Goal: Information Seeking & Learning: Learn about a topic

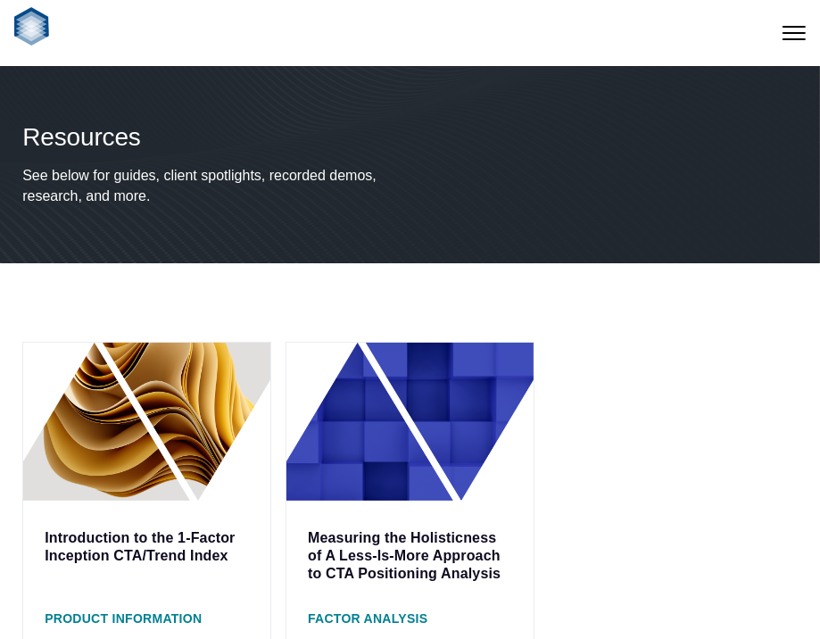
click at [35, 17] on img at bounding box center [75, 26] width 123 height 38
click at [793, 32] on span at bounding box center [793, 33] width 23 height 2
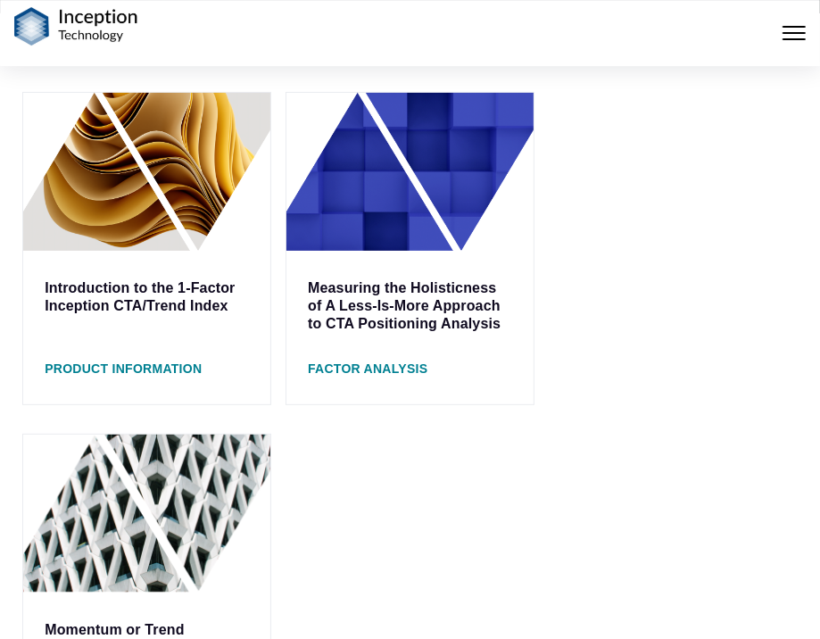
scroll to position [282, 0]
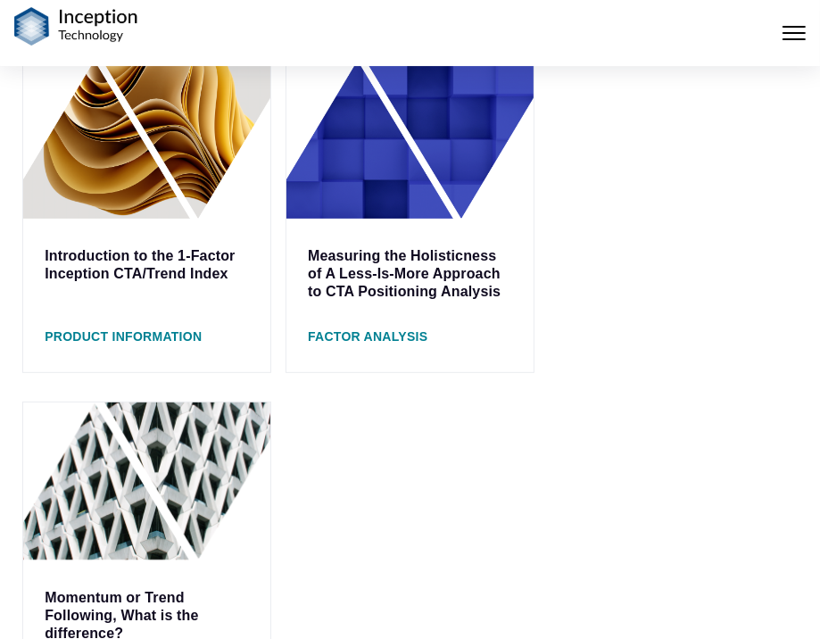
click at [104, 333] on span "Product Information" at bounding box center [123, 336] width 157 height 14
click at [122, 170] on img at bounding box center [146, 140] width 247 height 158
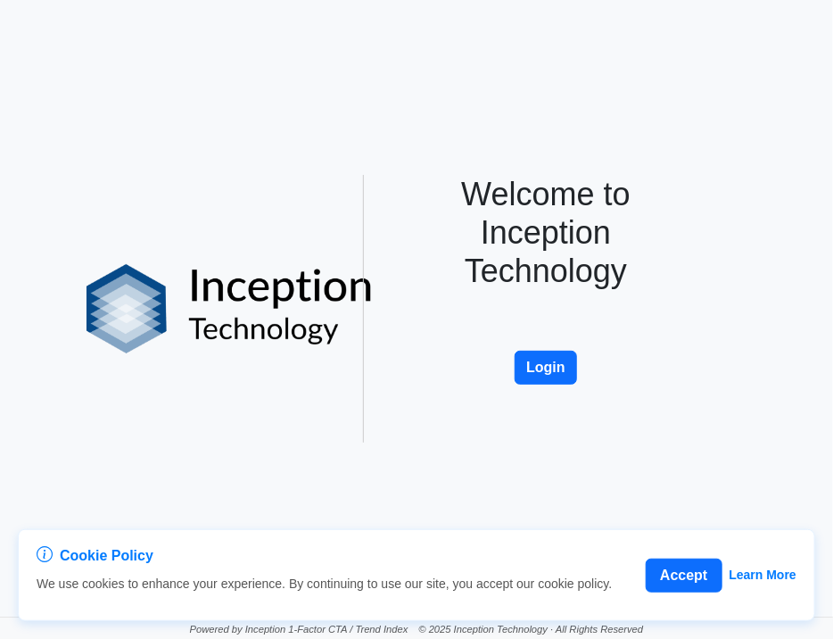
click at [230, 292] on img at bounding box center [230, 308] width 286 height 89
click at [700, 581] on button "Accept" at bounding box center [684, 575] width 76 height 34
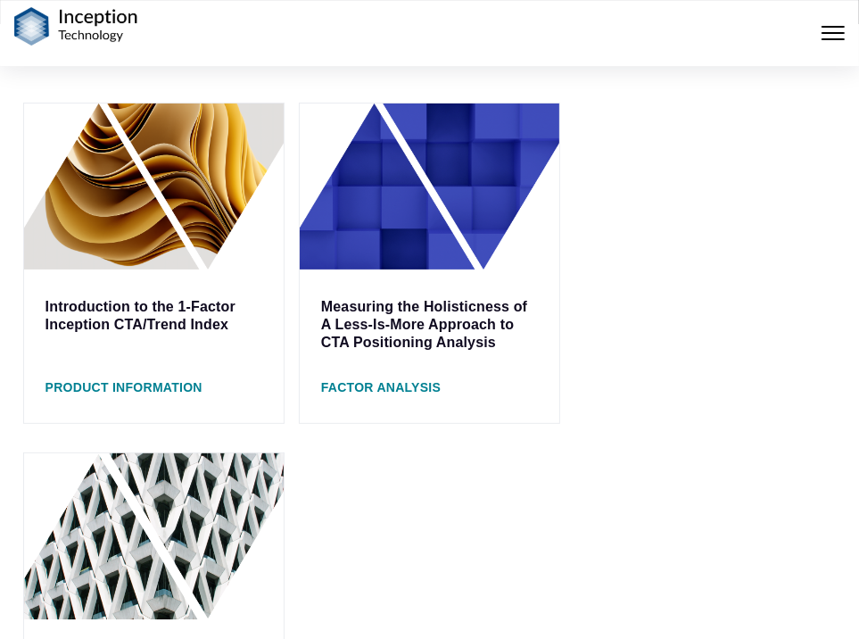
scroll to position [242, 0]
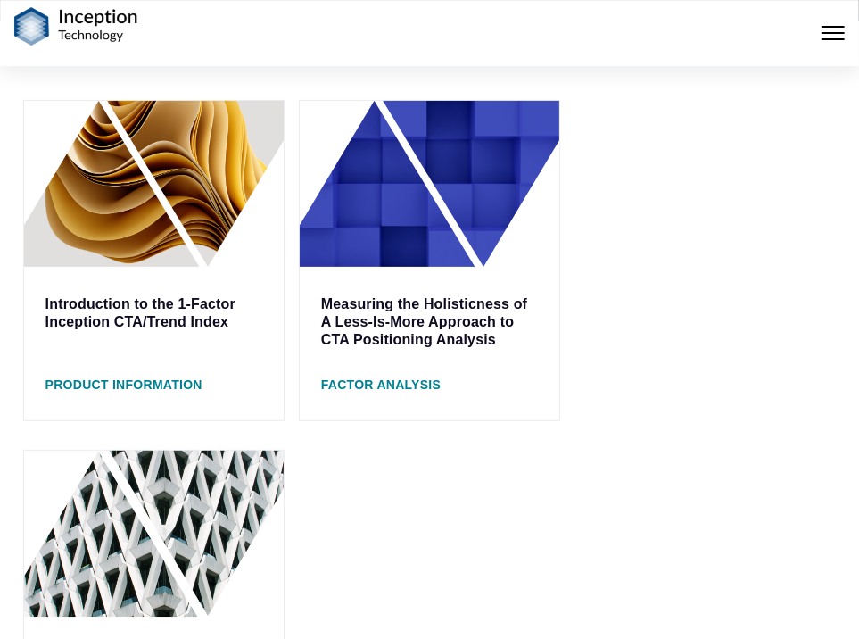
click at [817, 299] on div "Introduction to the 1-Factor Inception CTA/Trend Index Product Information Meas…" at bounding box center [430, 441] width 828 height 682
click at [402, 211] on img at bounding box center [430, 184] width 260 height 166
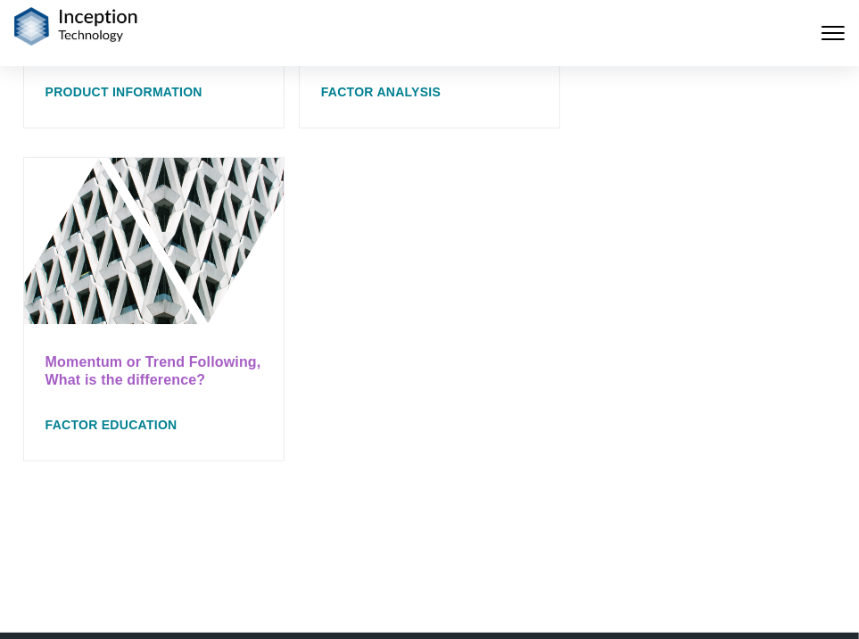
click at [140, 370] on link "Momentum or Trend Following, What is the difference?" at bounding box center [153, 370] width 216 height 33
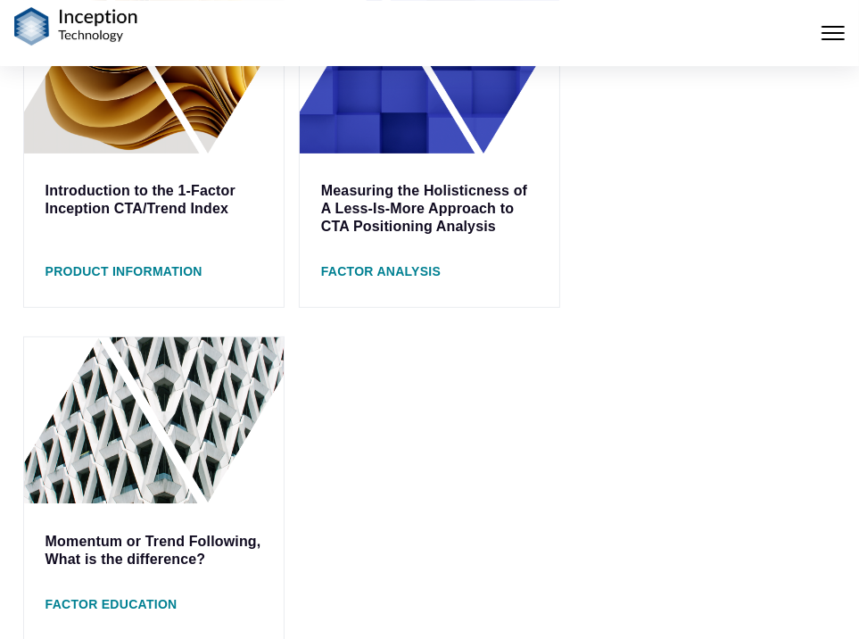
scroll to position [203, 0]
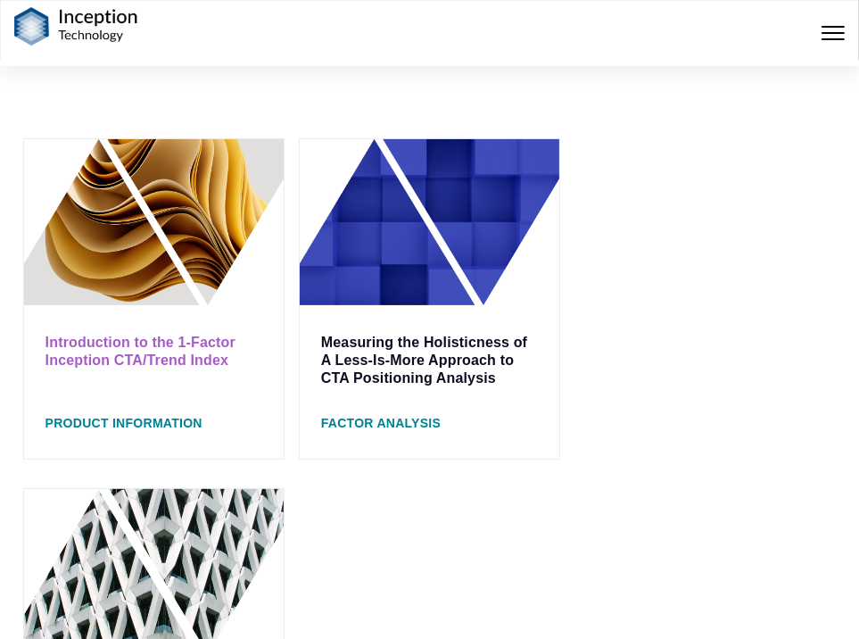
click at [128, 352] on link "Introduction to the 1-Factor Inception CTA/Trend Index" at bounding box center [140, 351] width 190 height 33
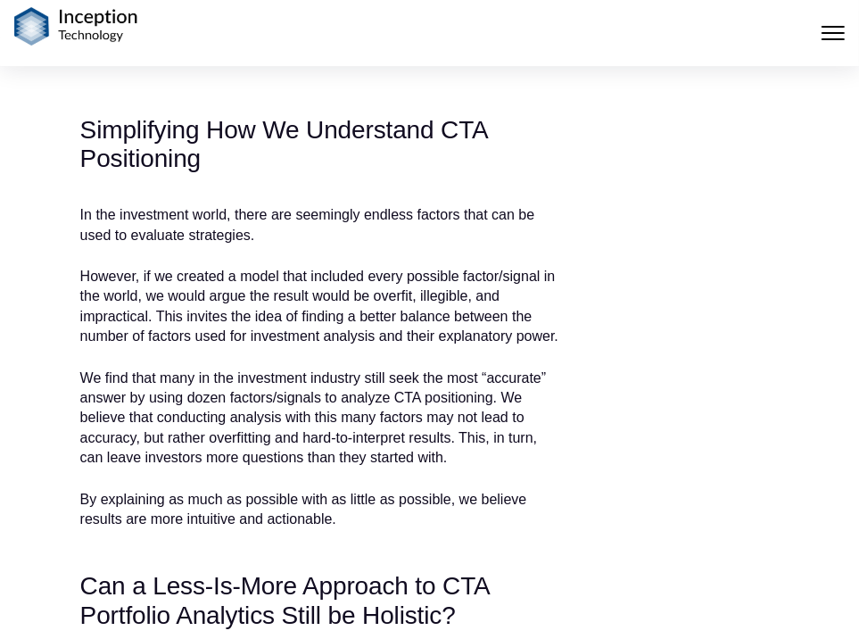
scroll to position [910, 0]
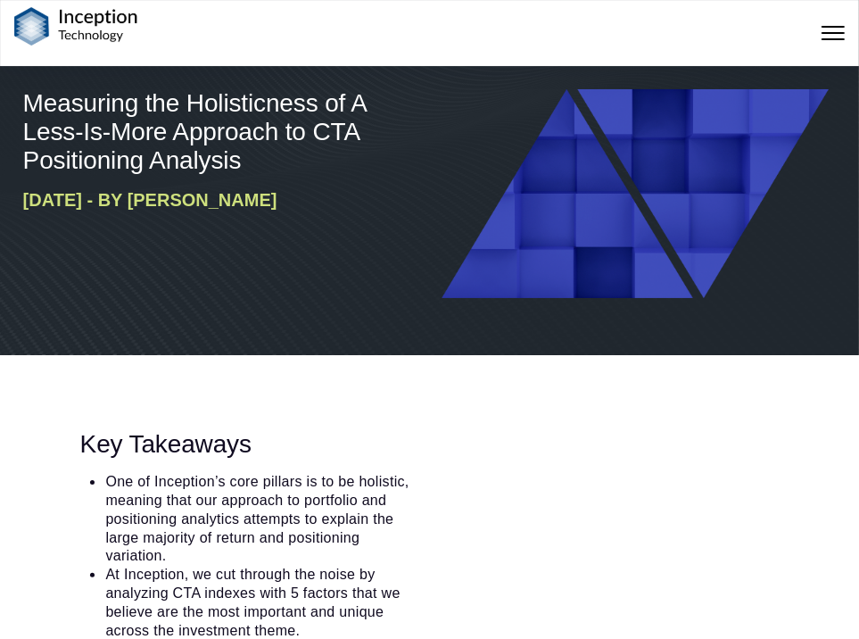
scroll to position [0, 0]
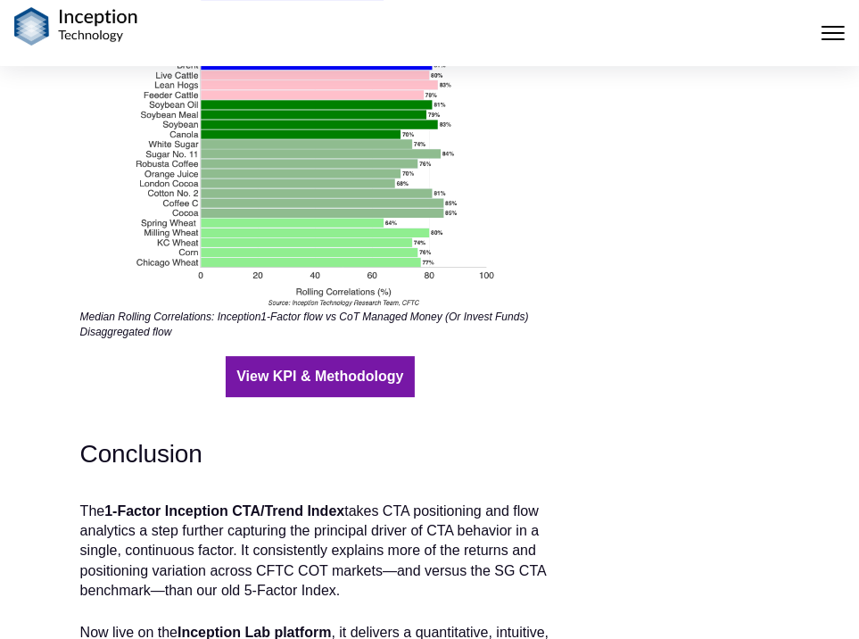
scroll to position [3422, 0]
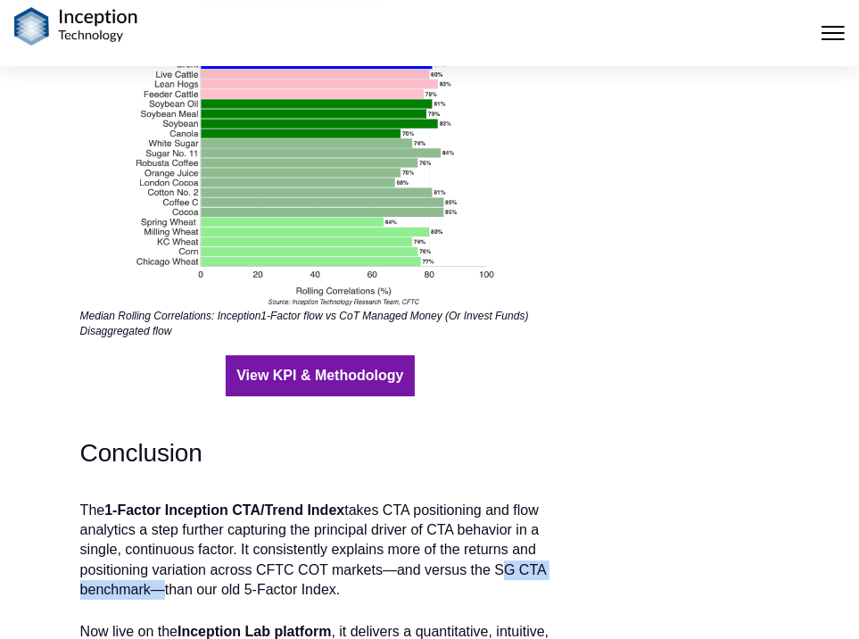
drag, startPoint x: 488, startPoint y: 474, endPoint x: 150, endPoint y: 496, distance: 338.8
click at [150, 500] on p "The 1-Factor Inception CTA/Trend Index takes CTA positioning and flow analytics…" at bounding box center [320, 550] width 480 height 100
copy p "SG CTA benchmark"
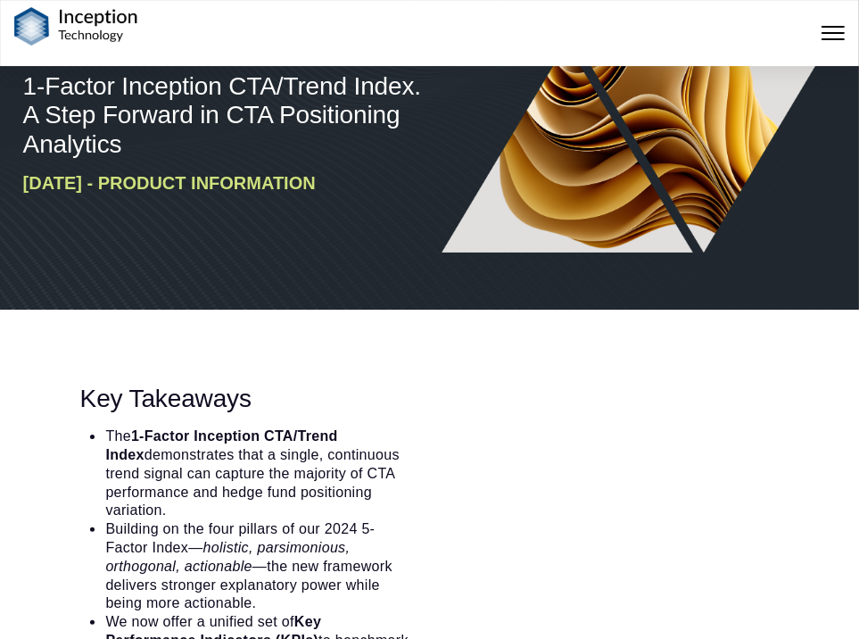
scroll to position [0, 0]
